Goal: Transaction & Acquisition: Purchase product/service

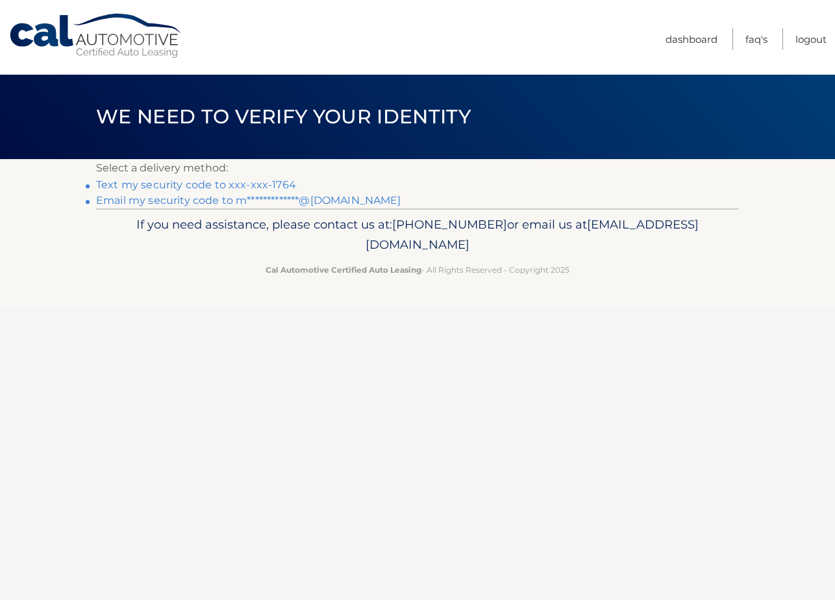
click at [236, 182] on link "Text my security code to xxx-xxx-1764" at bounding box center [196, 184] width 200 height 12
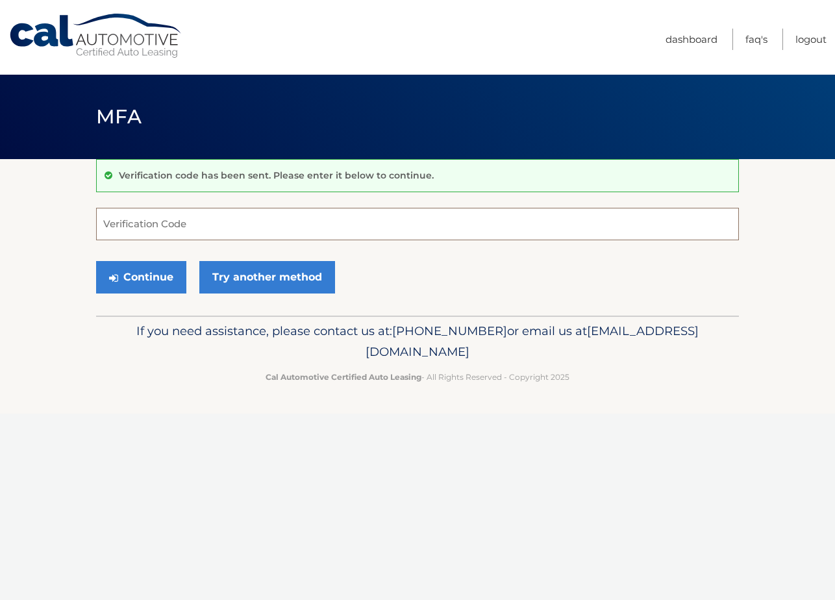
click at [225, 223] on input "Verification Code" at bounding box center [417, 224] width 643 height 32
type input "110269"
click at [154, 279] on button "Continue" at bounding box center [141, 277] width 90 height 32
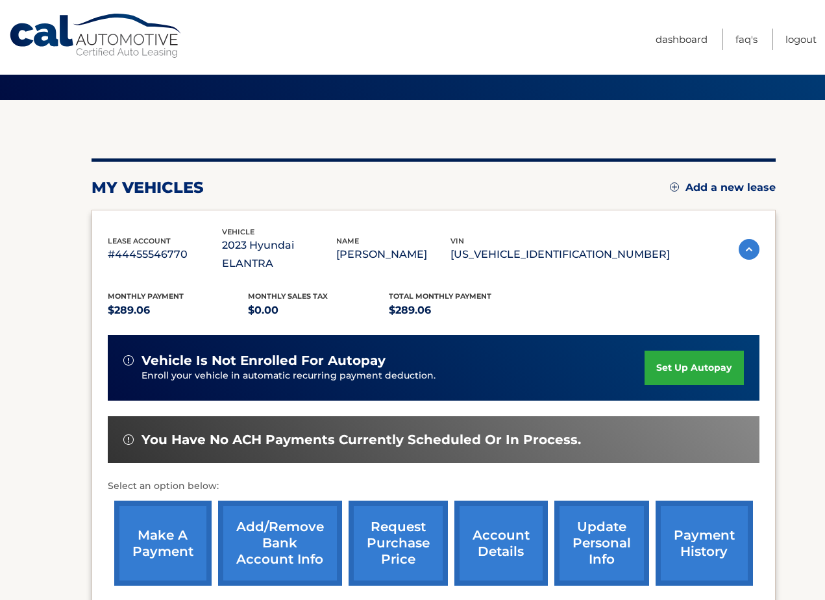
scroll to position [65, 0]
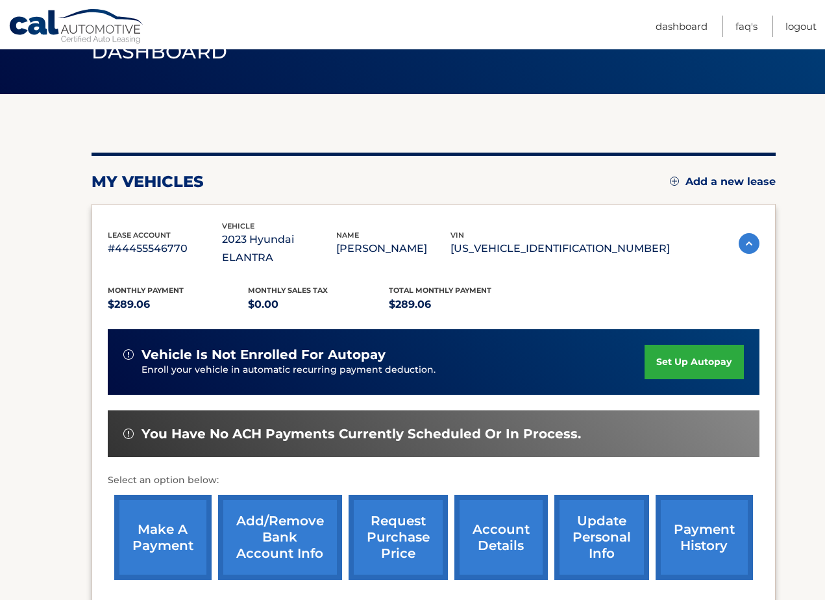
click at [168, 521] on link "make a payment" at bounding box center [162, 537] width 97 height 85
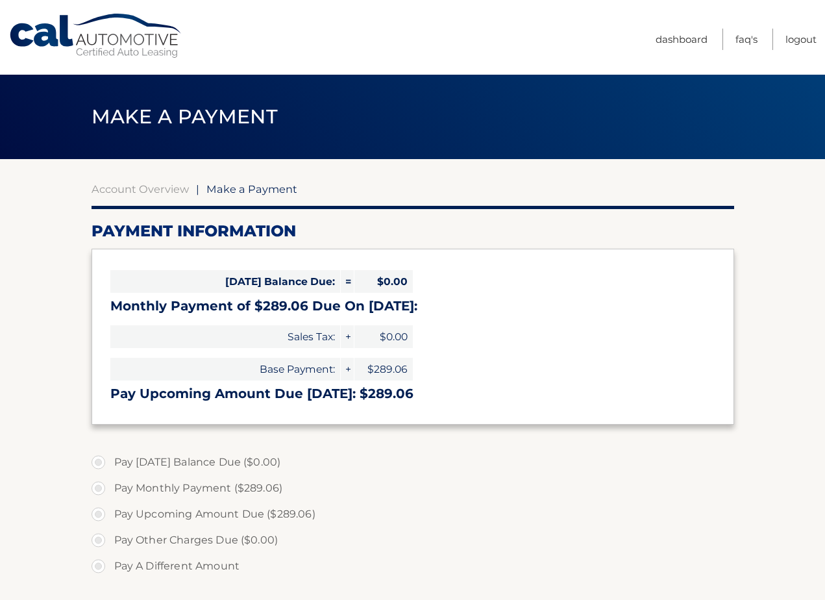
select select "ZDExMmJjYmYtNDUxMS00NWRjLTkwNDgtNDFhNGIwYmJkODUy"
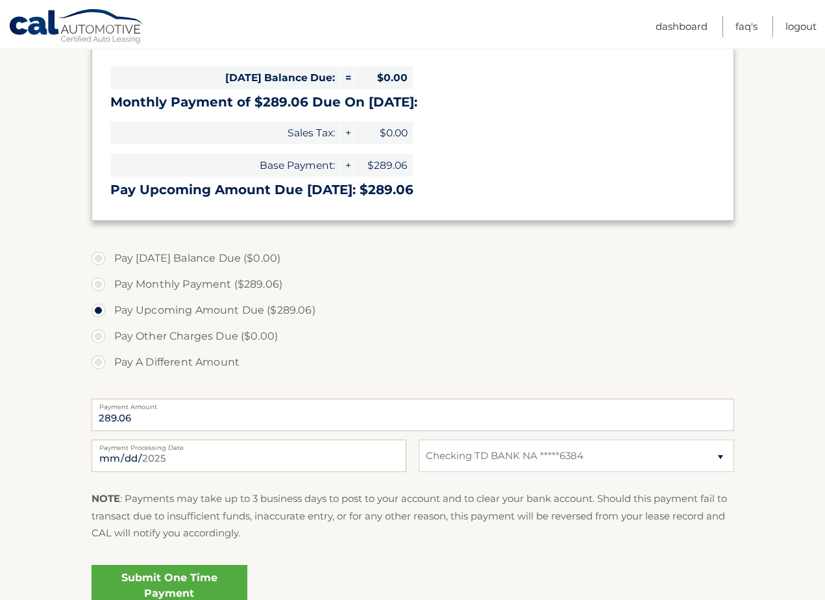
scroll to position [216, 0]
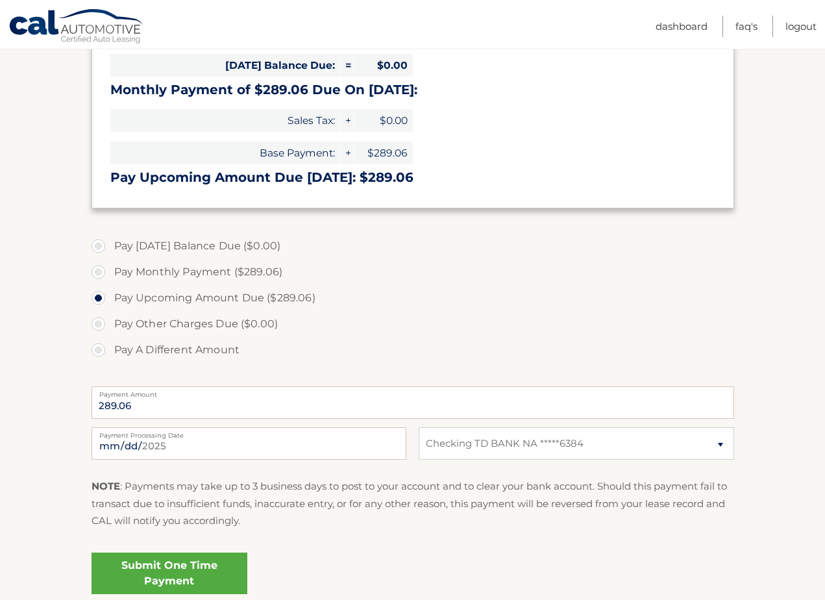
click at [200, 567] on link "Submit One Time Payment" at bounding box center [170, 573] width 156 height 42
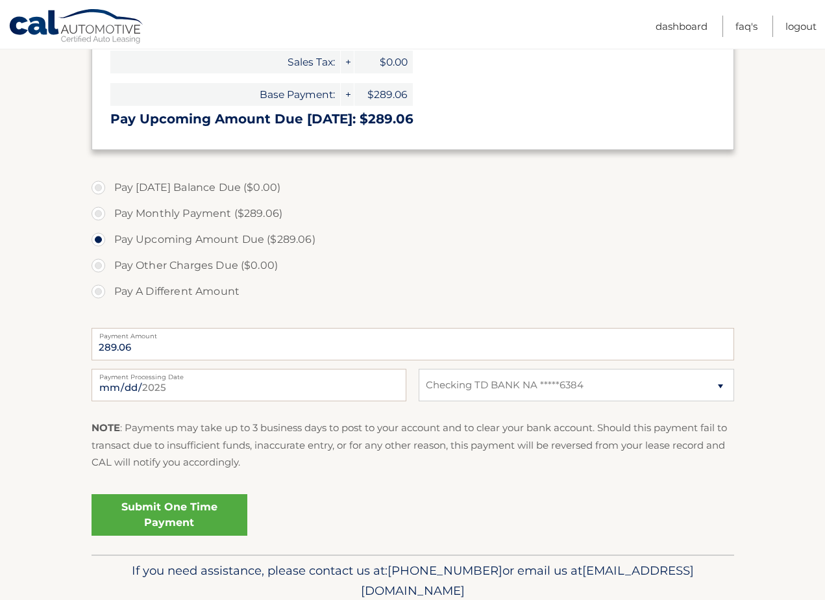
scroll to position [281, 0]
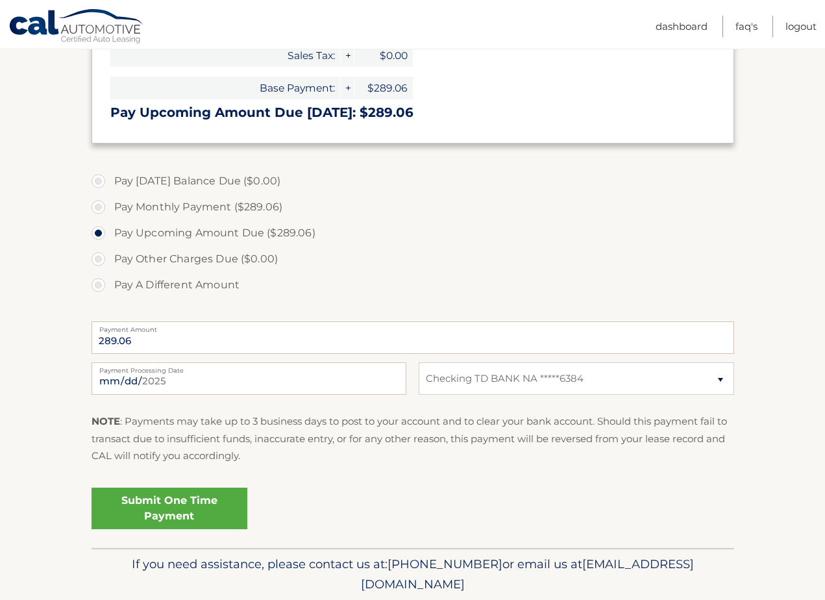
click at [171, 508] on link "Submit One Time Payment" at bounding box center [170, 508] width 156 height 42
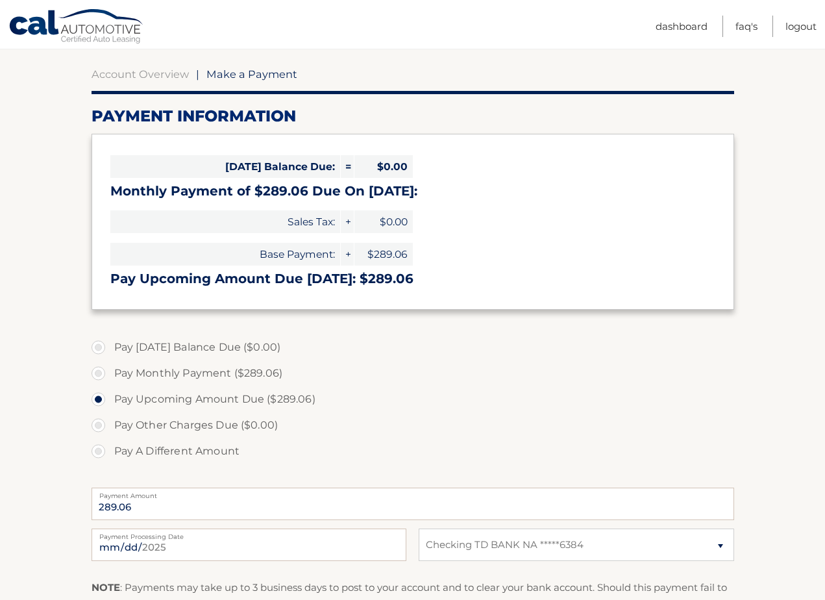
scroll to position [108, 0]
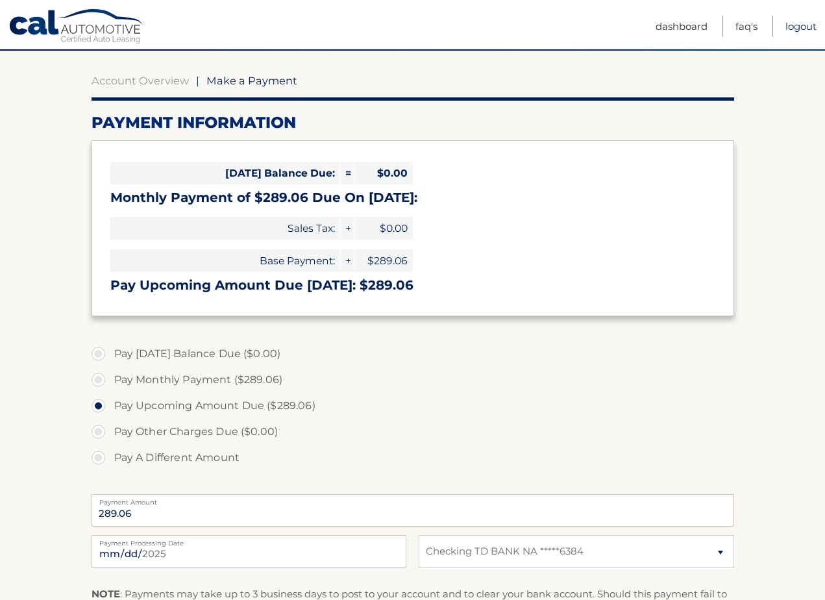
click at [797, 29] on link "Logout" at bounding box center [800, 26] width 31 height 21
